Goal: Transaction & Acquisition: Book appointment/travel/reservation

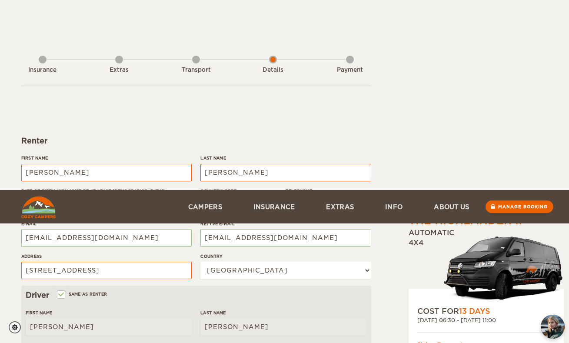
select select "03"
select select "09"
select select "1986"
select select "222"
select select "03"
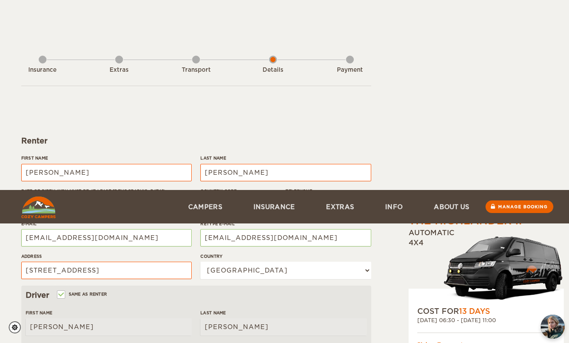
select select "09"
select select "1986"
select select "2"
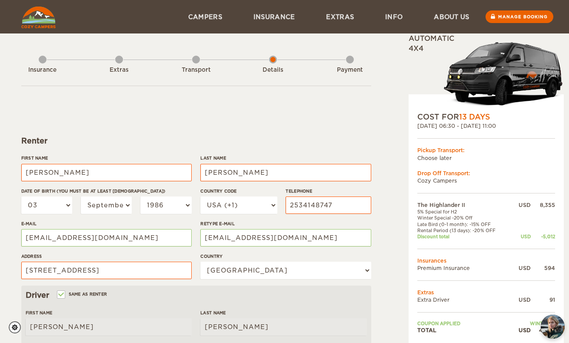
click at [42, 62] on div "Insurance" at bounding box center [43, 68] width 8 height 35
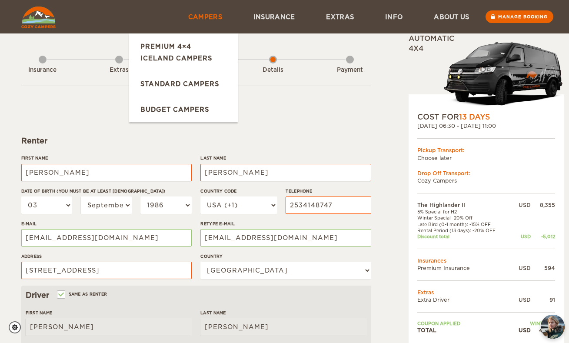
click at [201, 15] on link "Campers" at bounding box center [205, 16] width 65 height 33
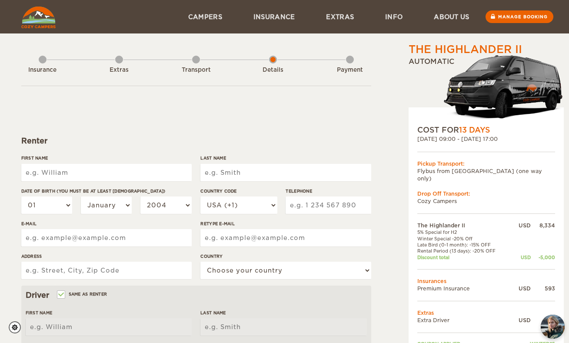
click at [463, 167] on td "Flybus from KEF airport (one way only)" at bounding box center [487, 174] width 138 height 15
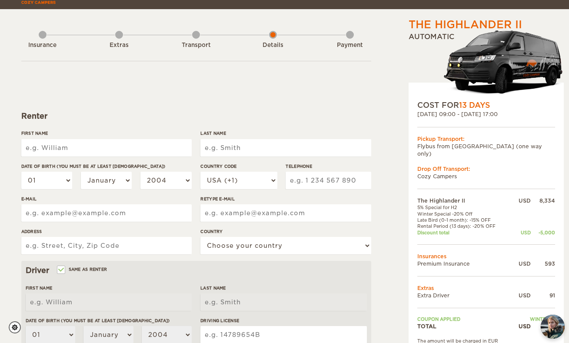
scroll to position [32, 0]
